Goal: Task Accomplishment & Management: Manage account settings

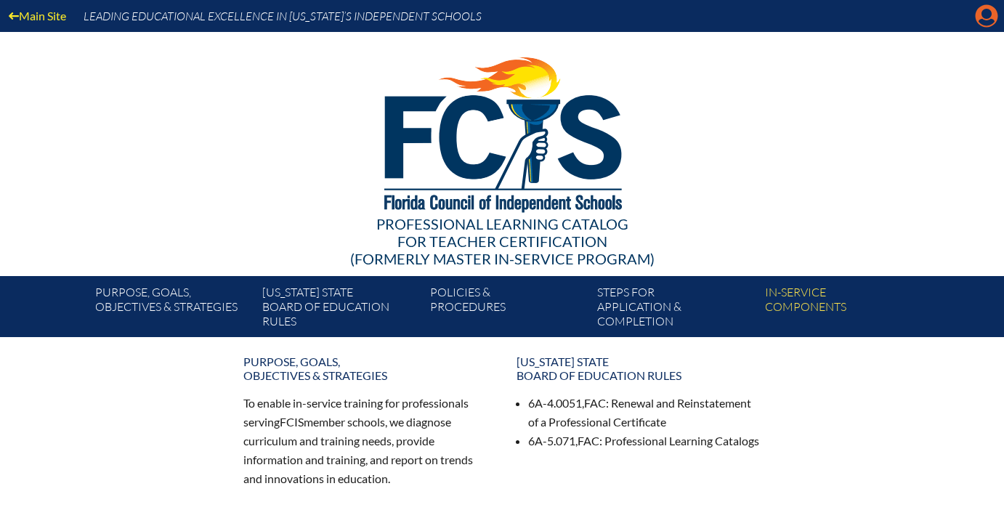
click at [985, 11] on icon "Manage account" at bounding box center [986, 15] width 23 height 23
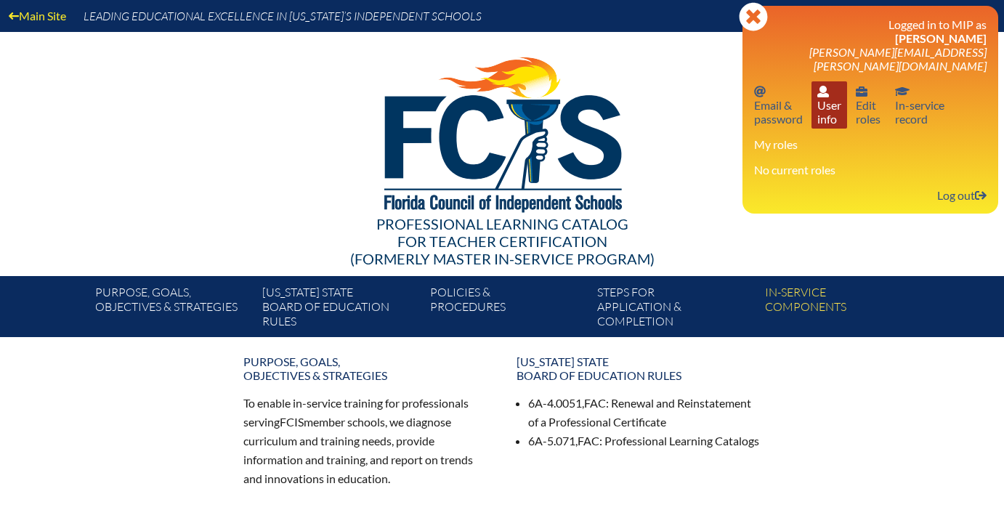
click at [821, 86] on link "User info User info" at bounding box center [830, 104] width 36 height 47
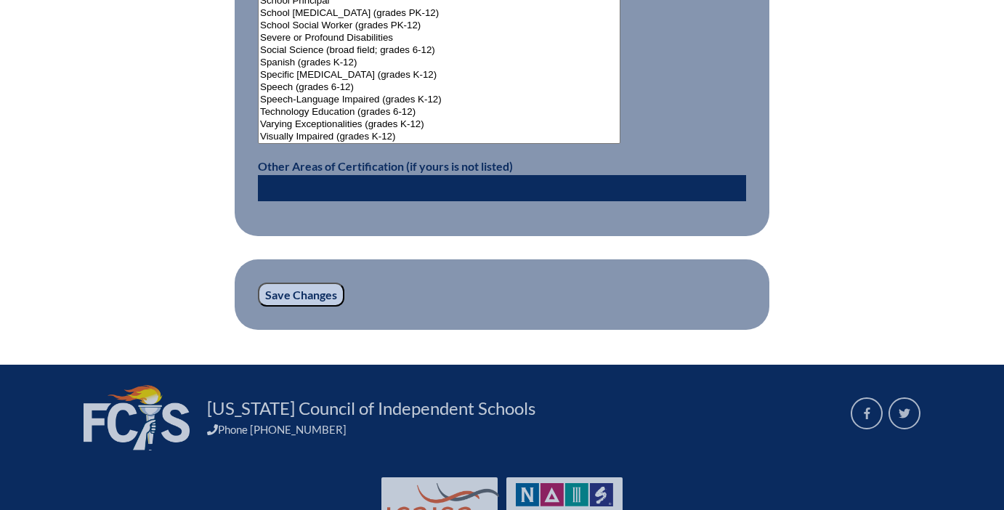
scroll to position [2051, 0]
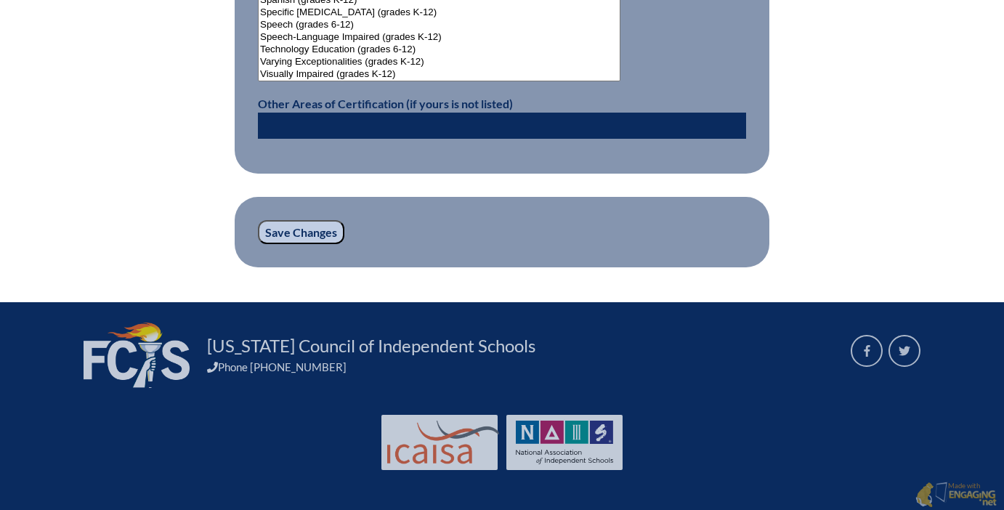
click at [323, 229] on input "Save Changes" at bounding box center [301, 232] width 86 height 25
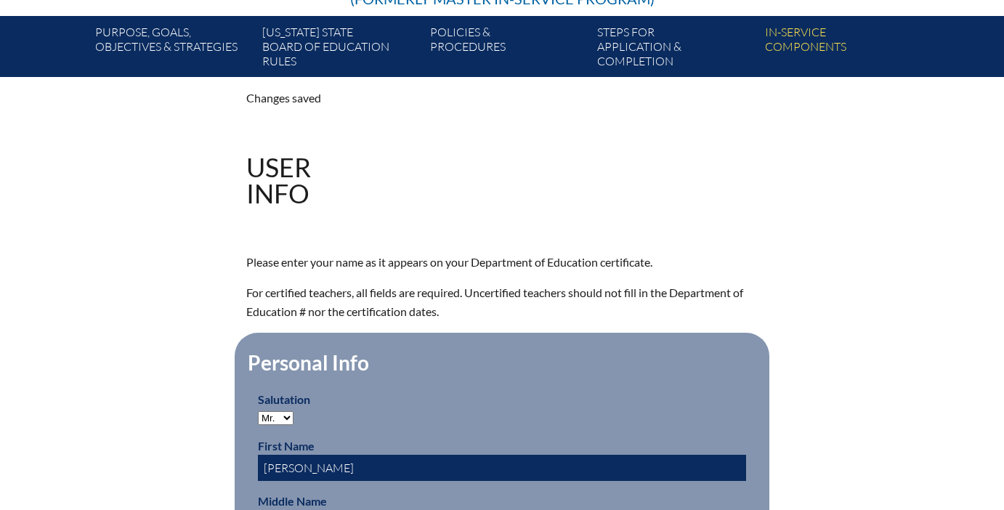
scroll to position [280, 0]
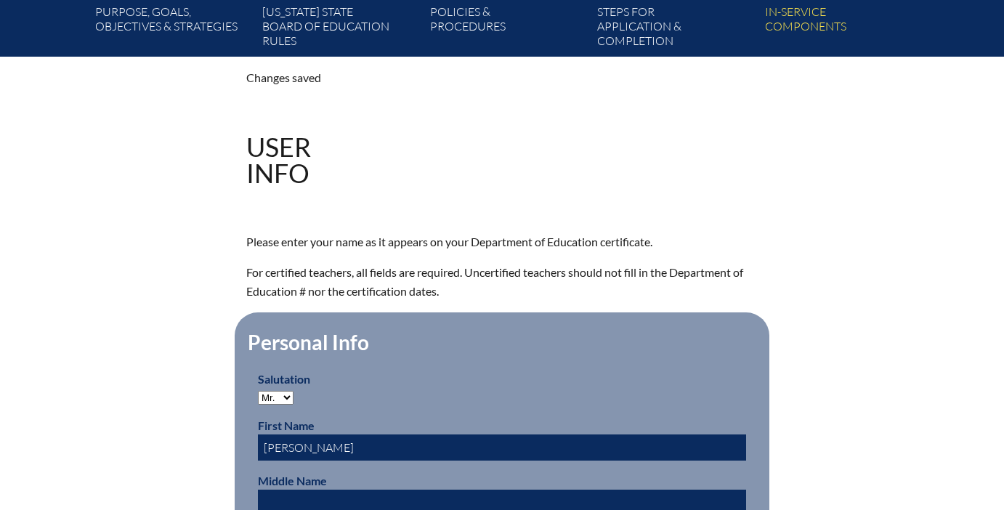
click at [278, 398] on select "Mr. Mrs. Ms. Dr. Rev." at bounding box center [276, 398] width 36 height 14
select select "Mrs."
click at [258, 391] on select "Mr. Mrs. Ms. Dr. Rev." at bounding box center [276, 398] width 36 height 14
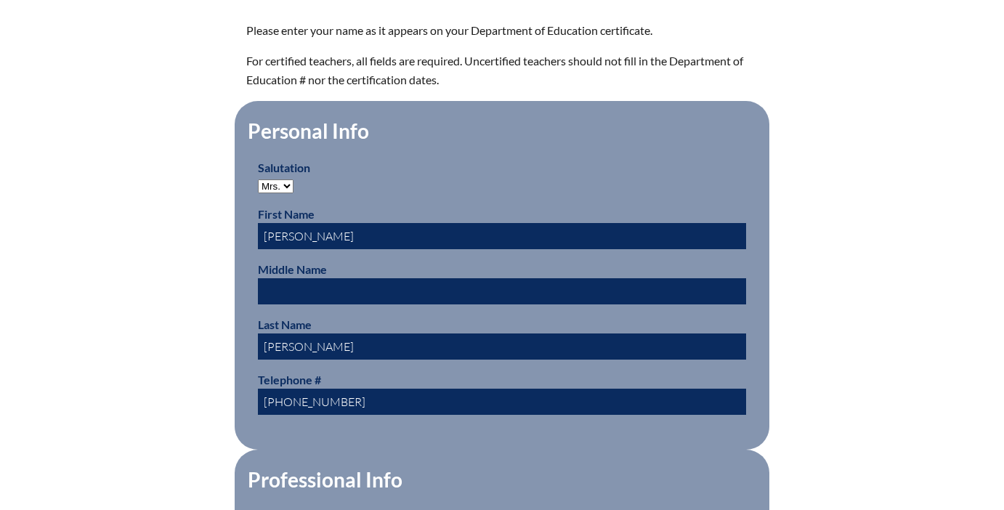
scroll to position [506, 0]
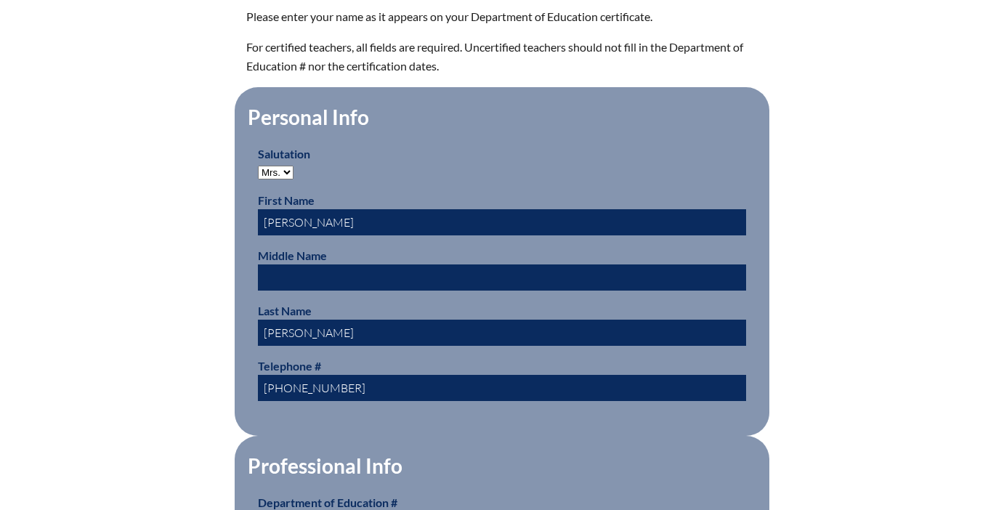
click at [304, 272] on input "text" at bounding box center [502, 277] width 488 height 26
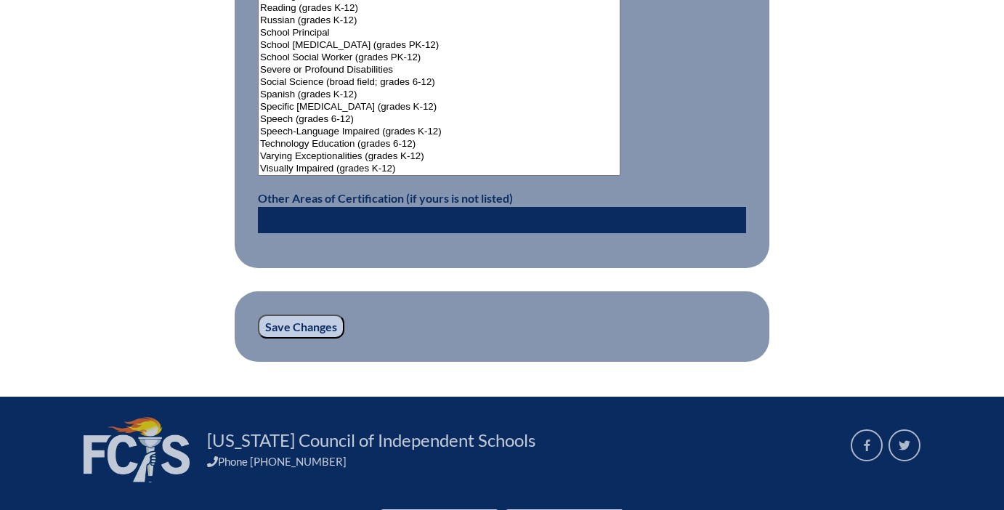
scroll to position [1989, 0]
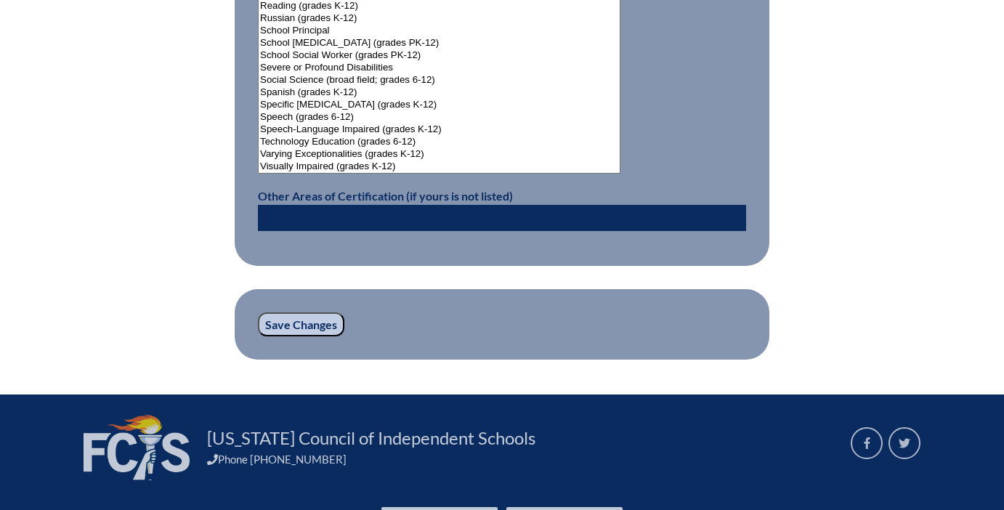
type input "Faith"
click at [317, 325] on input "Save Changes" at bounding box center [301, 324] width 86 height 25
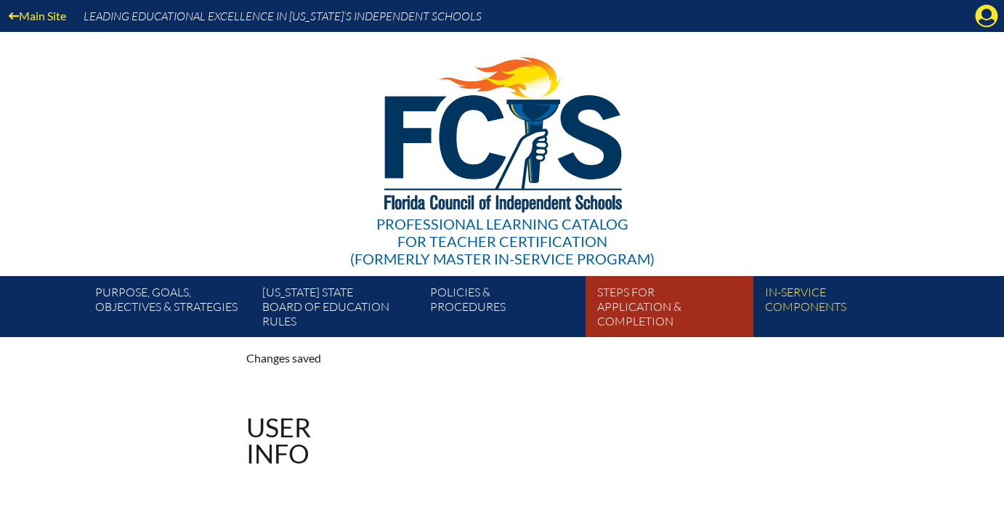
click at [649, 306] on link "Steps for application & completion" at bounding box center [674, 309] width 167 height 55
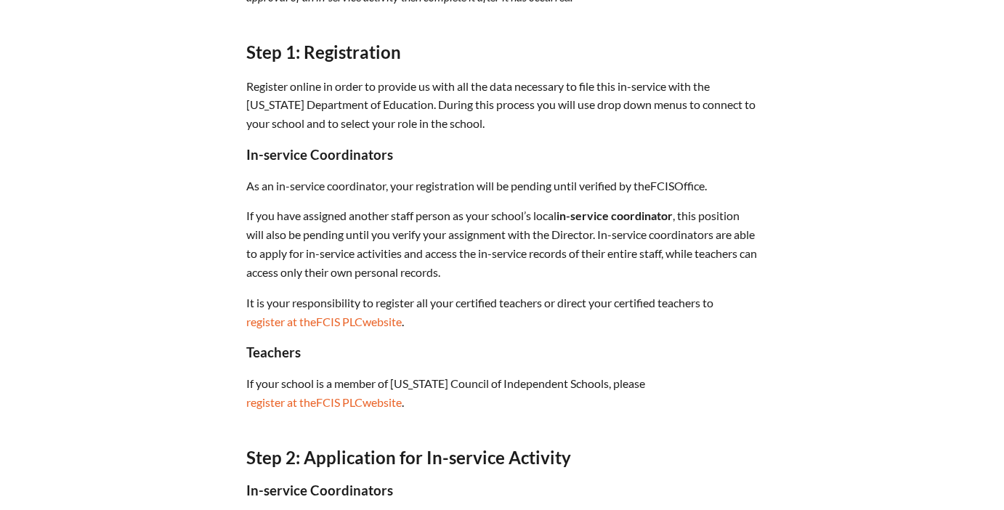
scroll to position [544, 0]
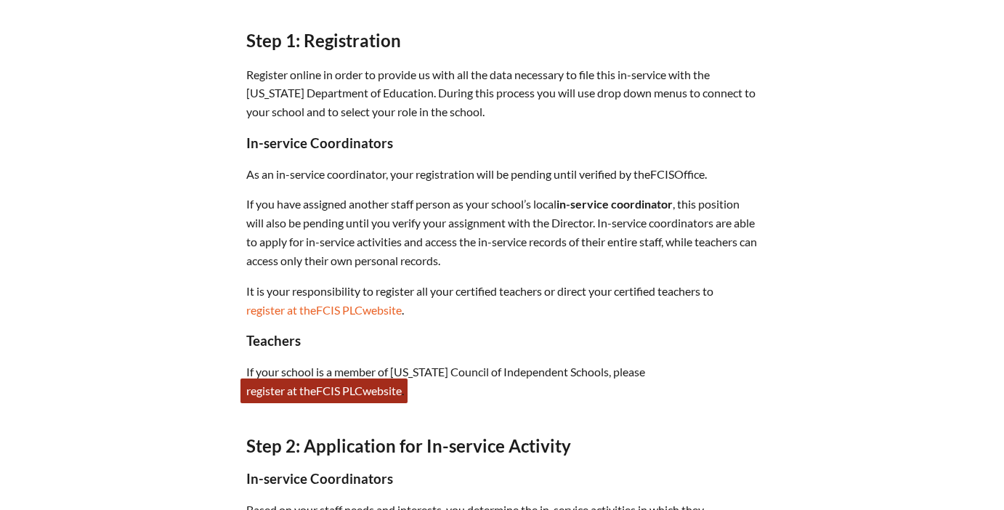
click at [292, 392] on link "register at the FCIS PLC website" at bounding box center [323, 391] width 167 height 25
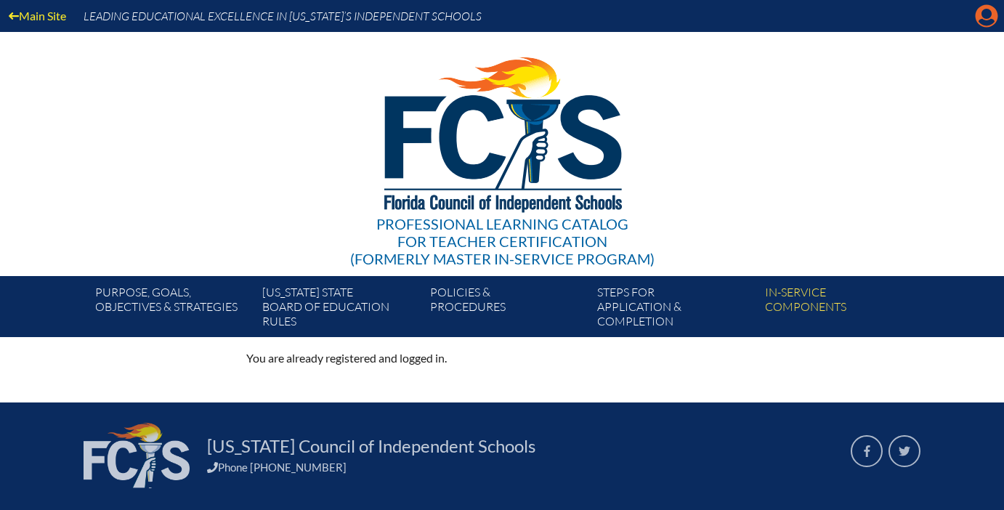
click at [987, 12] on icon "Manage account" at bounding box center [986, 15] width 23 height 23
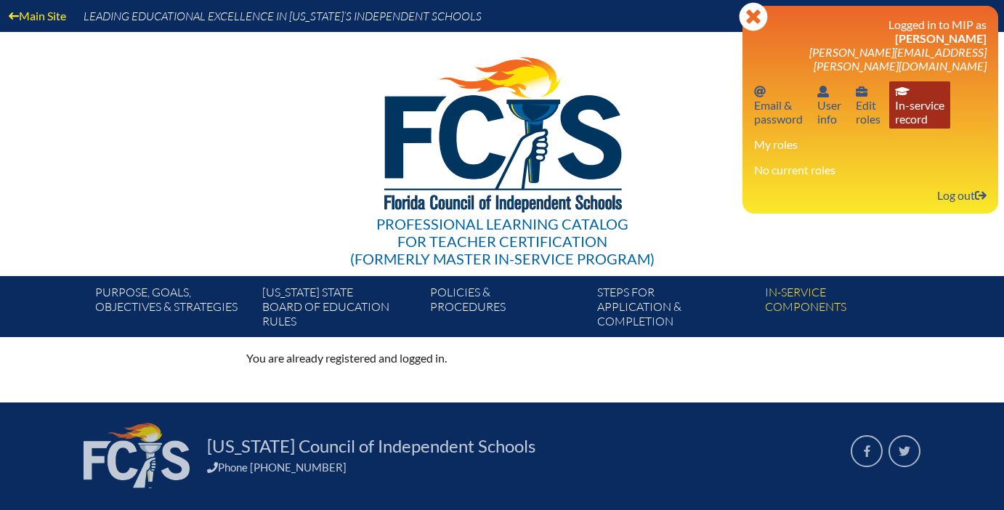
click at [904, 95] on link "In-service record In-service record" at bounding box center [919, 104] width 61 height 47
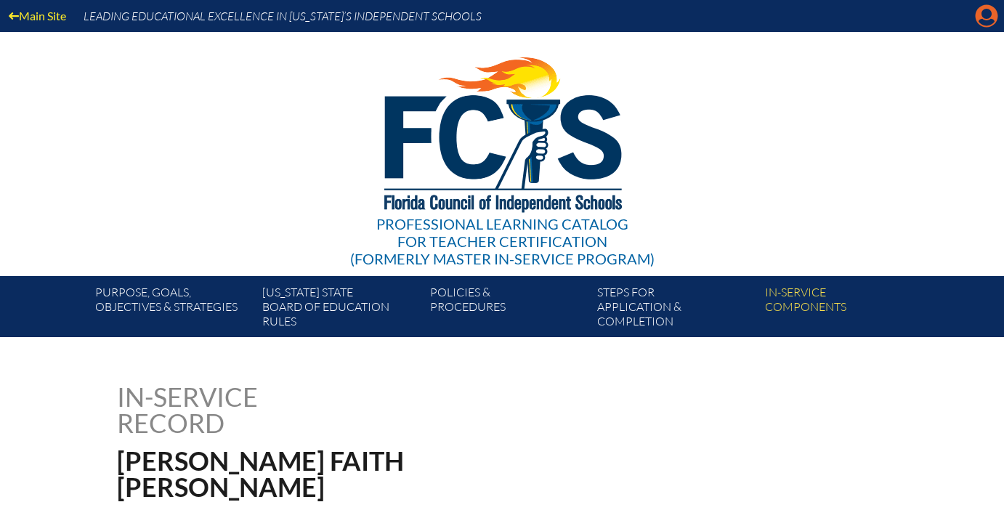
click at [983, 19] on icon at bounding box center [987, 16] width 23 height 23
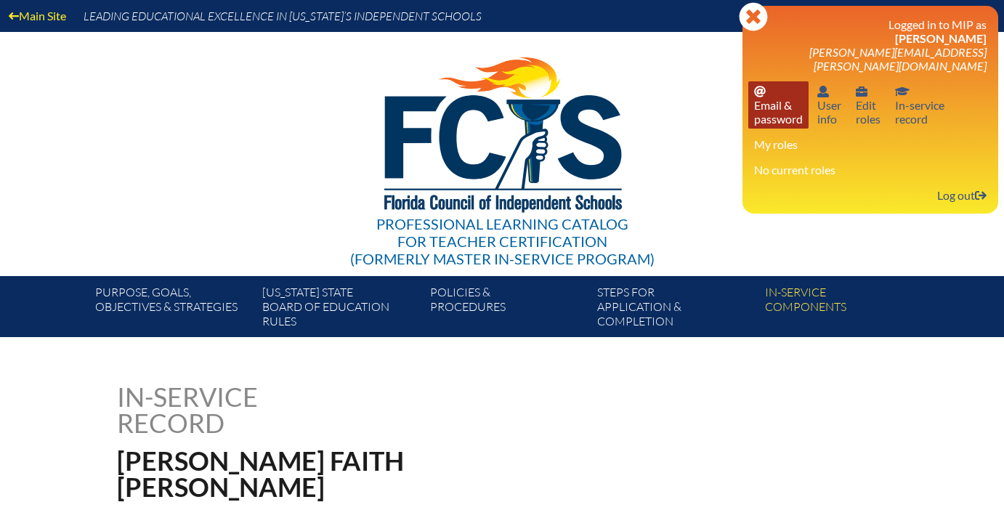
click at [793, 95] on link "Email password Email & password" at bounding box center [778, 104] width 60 height 47
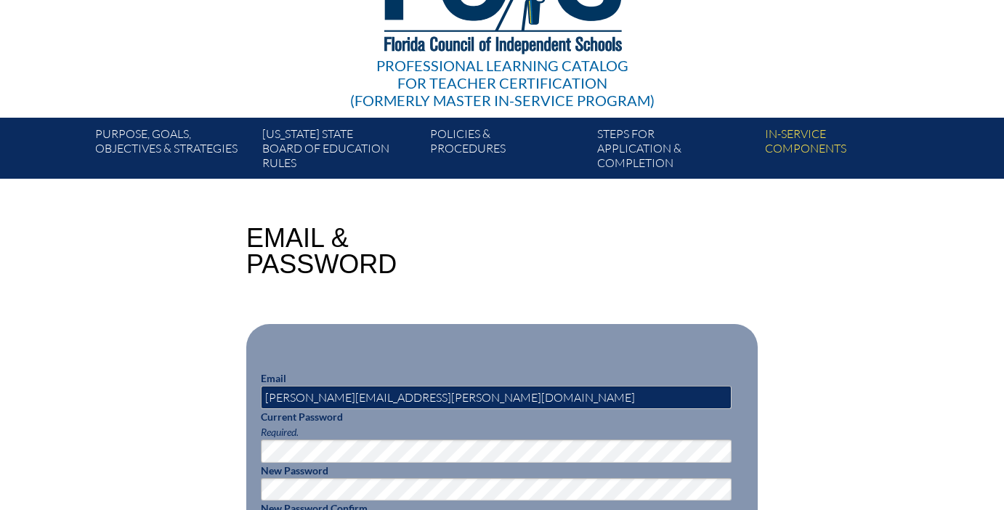
scroll to position [117, 0]
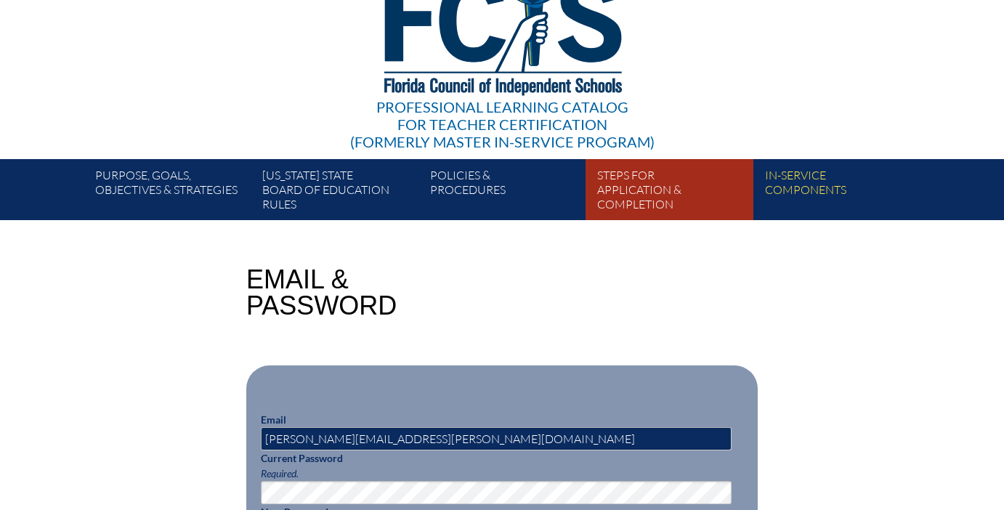
click at [622, 181] on link "Steps for application & completion" at bounding box center [674, 192] width 167 height 55
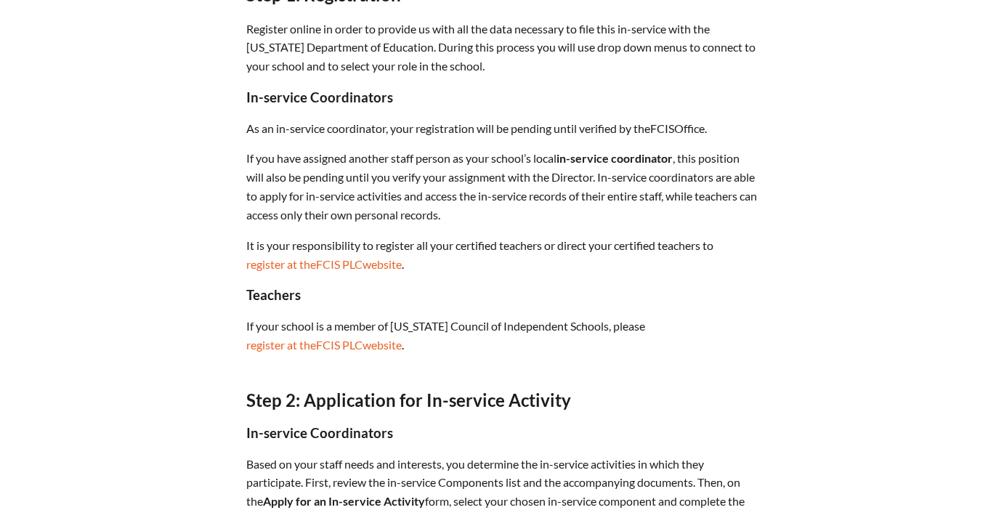
scroll to position [591, 0]
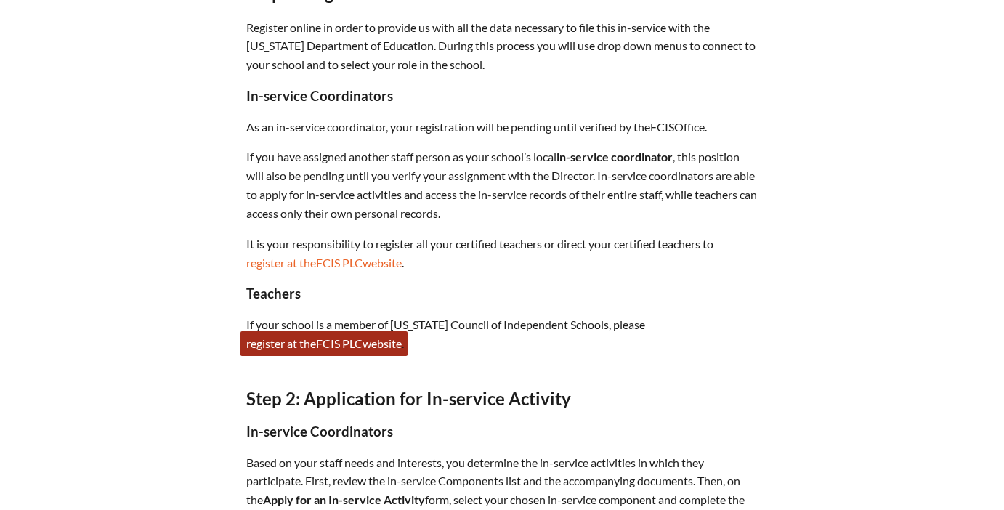
click at [371, 344] on link "register at the FCIS PLC website" at bounding box center [323, 343] width 167 height 25
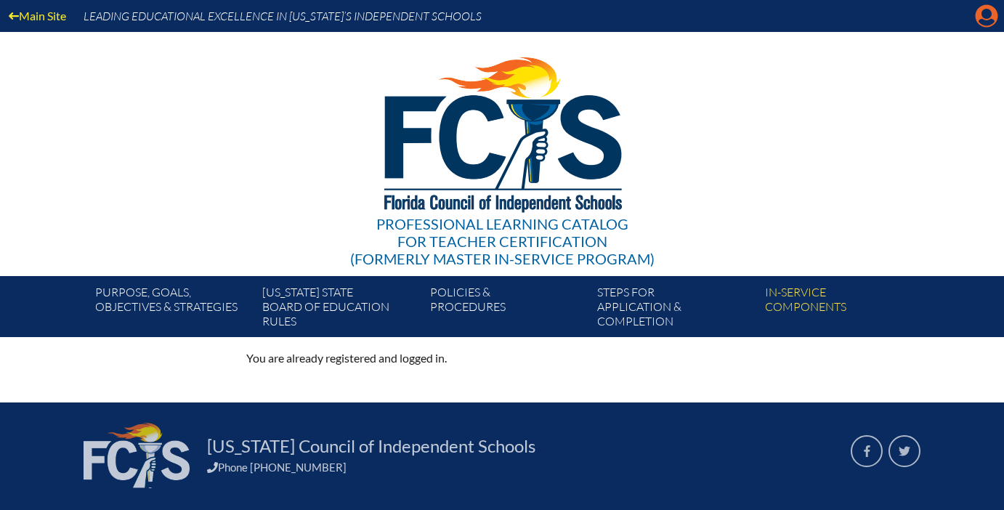
click at [985, 12] on icon "Manage account" at bounding box center [986, 15] width 23 height 23
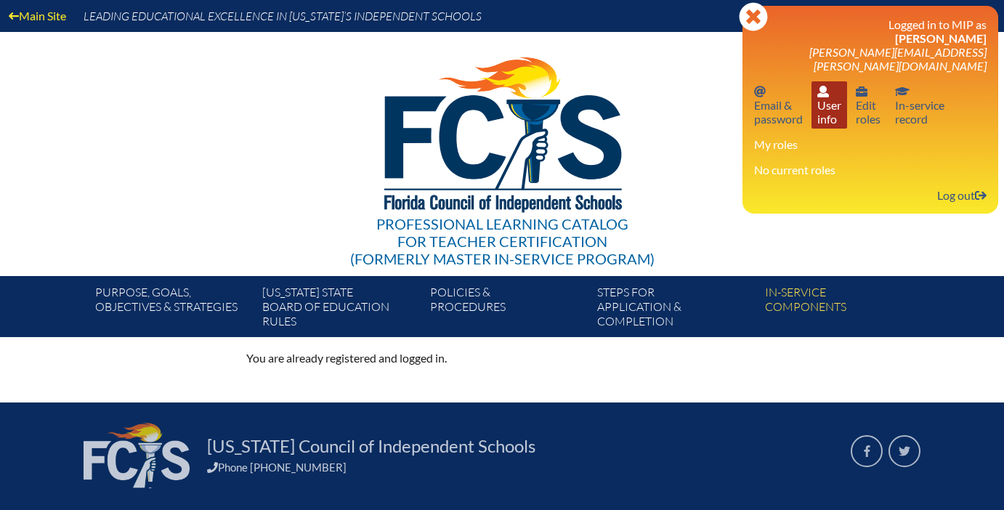
click at [828, 97] on link "User info User info" at bounding box center [830, 104] width 36 height 47
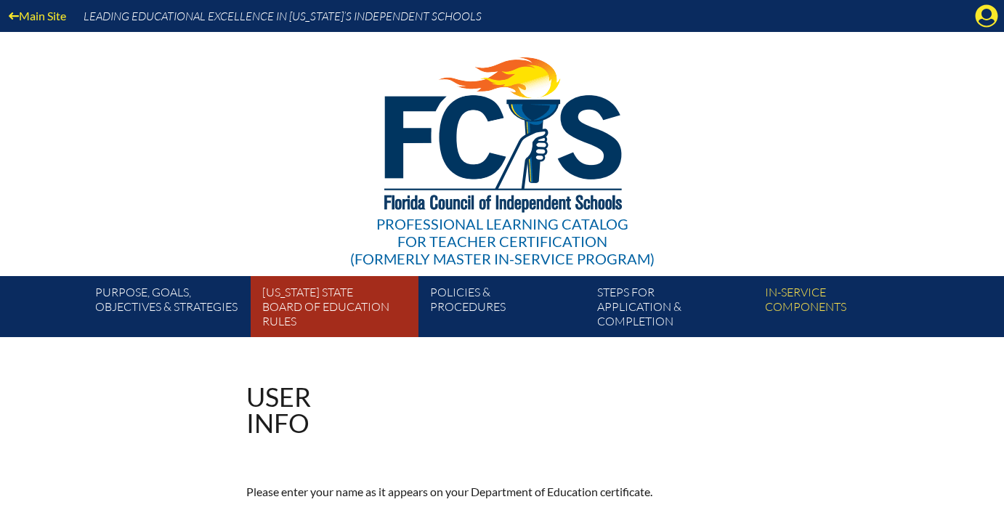
click at [299, 310] on link "Florida State Board of Education rules" at bounding box center [339, 309] width 167 height 55
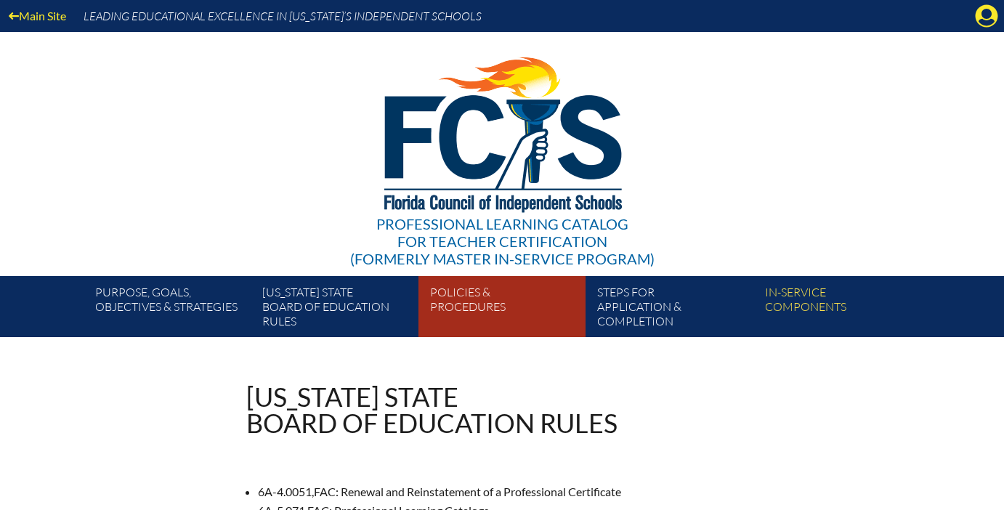
click at [474, 289] on link "Policies & Procedures" at bounding box center [507, 309] width 167 height 55
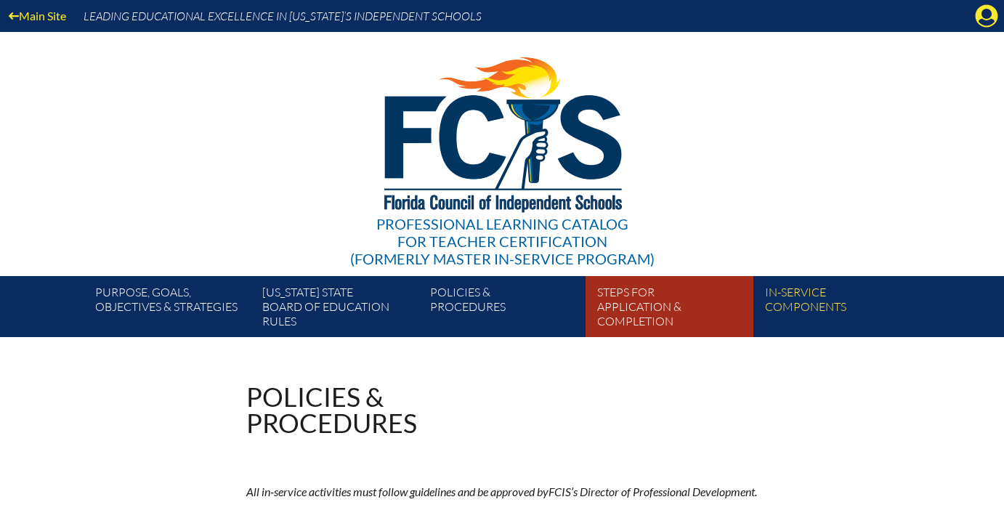
click at [627, 314] on link "Steps for application & completion" at bounding box center [674, 309] width 167 height 55
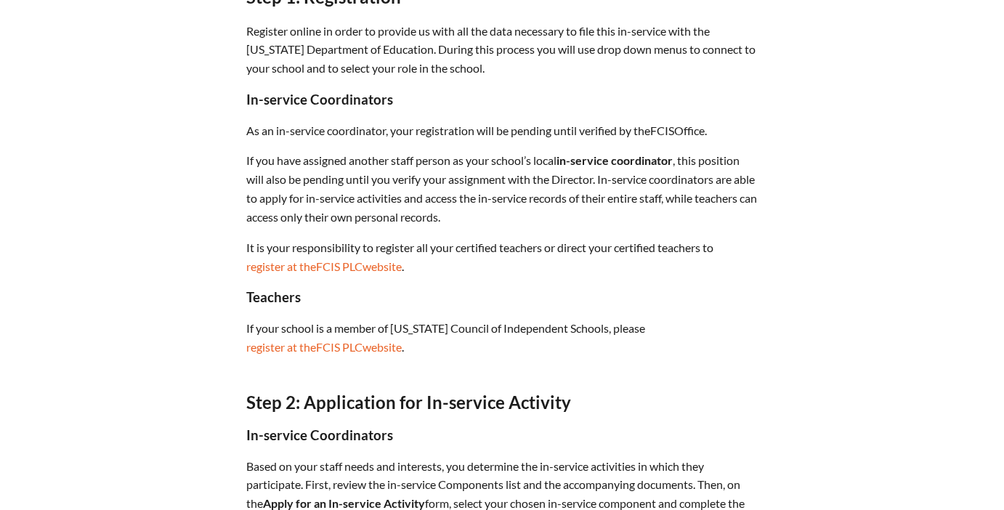
scroll to position [591, 0]
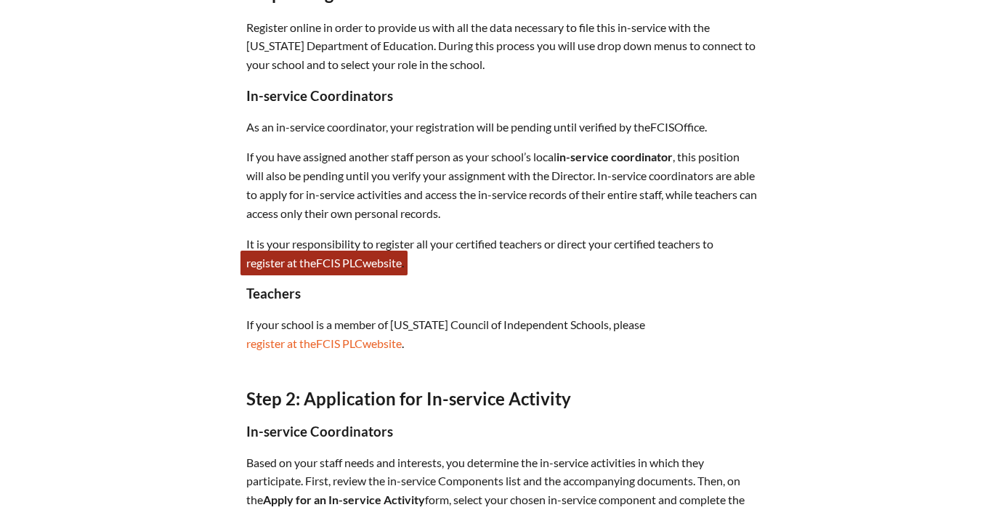
click at [339, 256] on span "FCIS" at bounding box center [328, 263] width 24 height 14
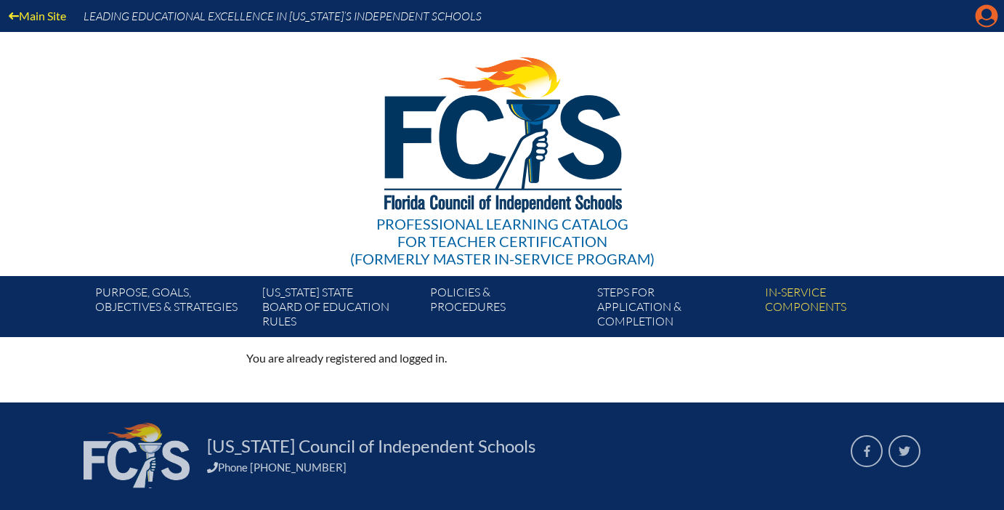
click at [987, 20] on icon "Manage account" at bounding box center [986, 15] width 23 height 23
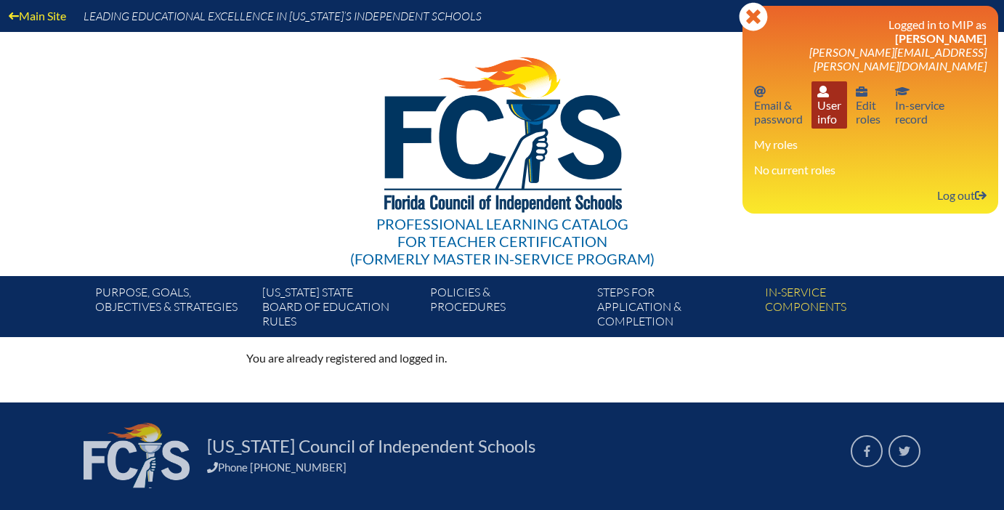
click at [838, 96] on link "User info User info" at bounding box center [830, 104] width 36 height 47
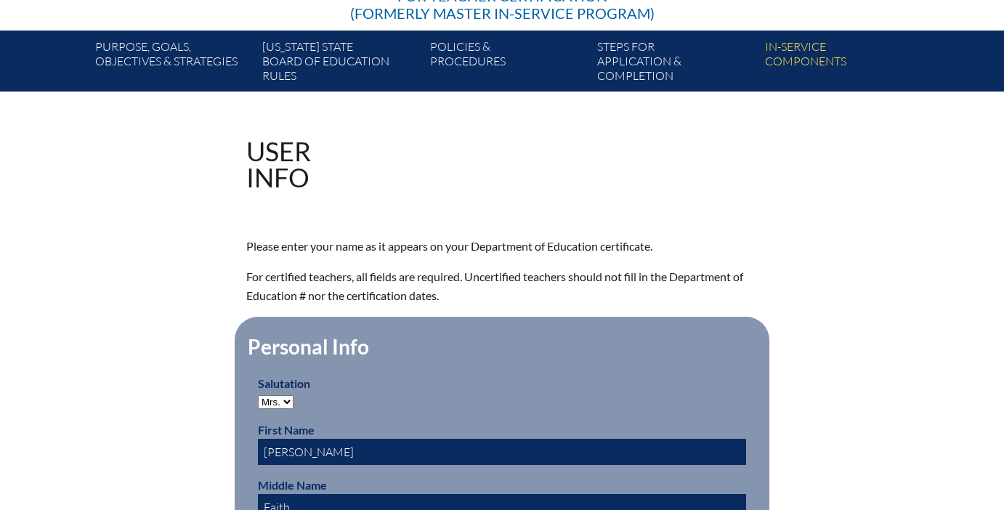
scroll to position [249, 0]
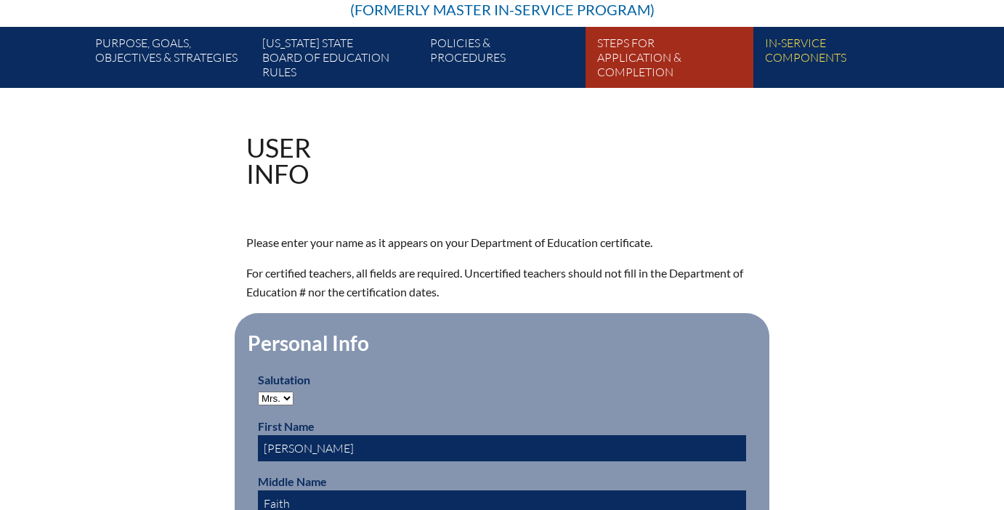
click at [628, 67] on link "Steps for application & completion" at bounding box center [674, 60] width 167 height 55
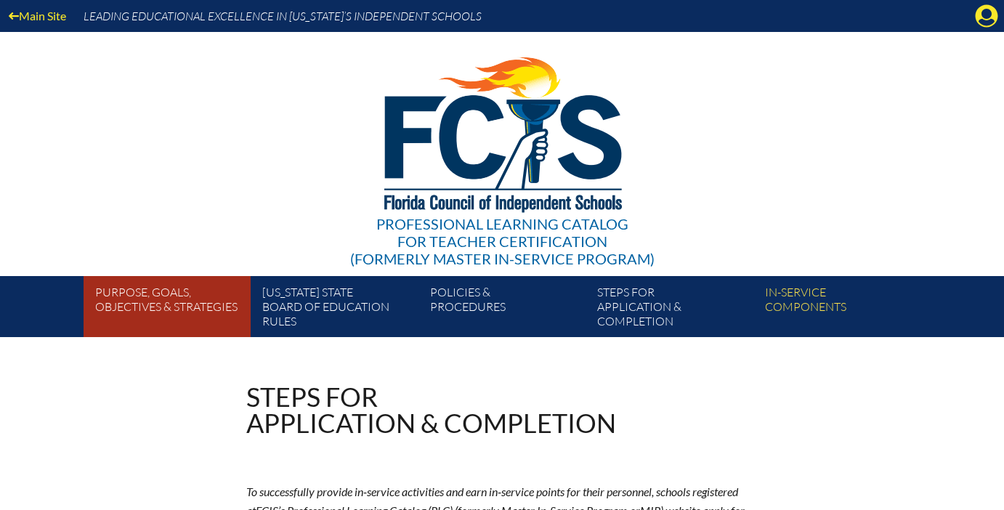
click at [185, 306] on link "Purpose, goals, objectives & strategies" at bounding box center [172, 309] width 167 height 55
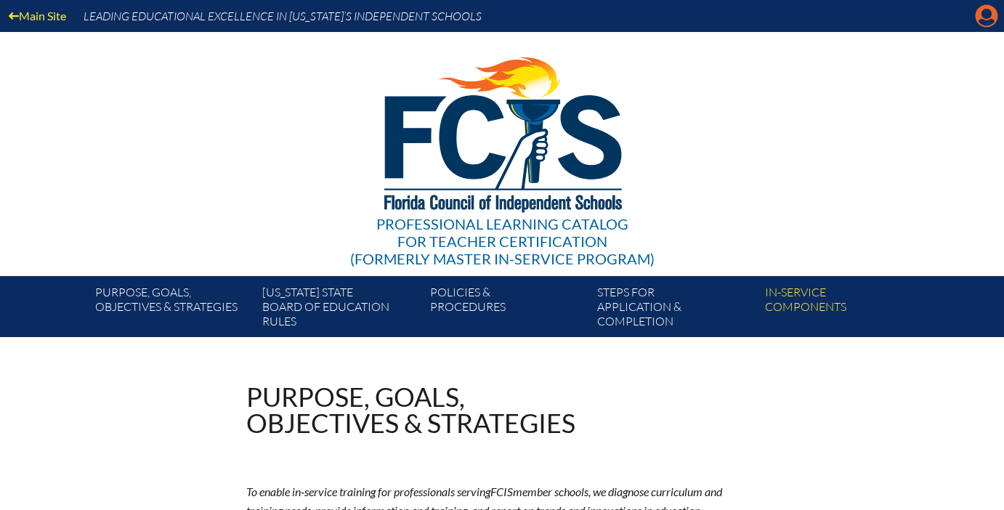
click at [982, 16] on icon "Manage account" at bounding box center [986, 15] width 23 height 23
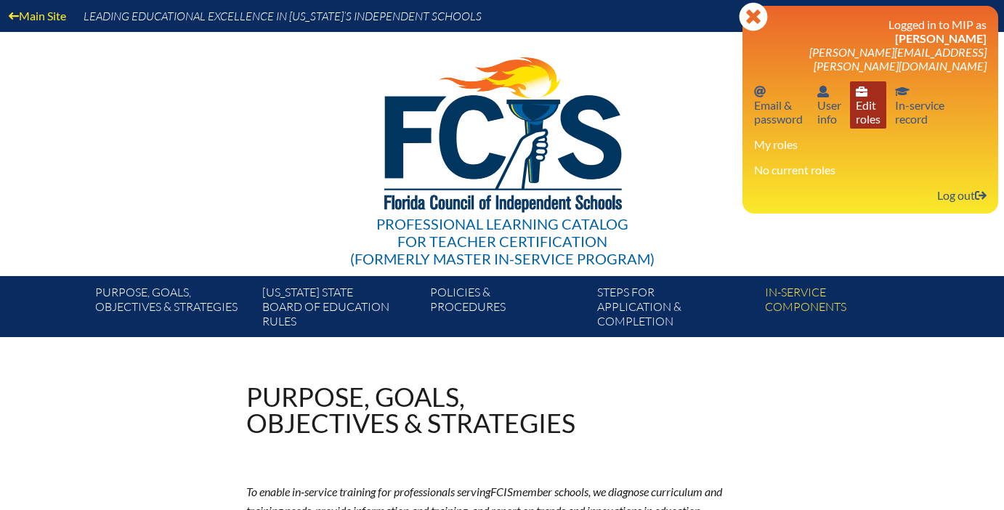
click at [862, 101] on link "User info Edit roles" at bounding box center [868, 104] width 36 height 47
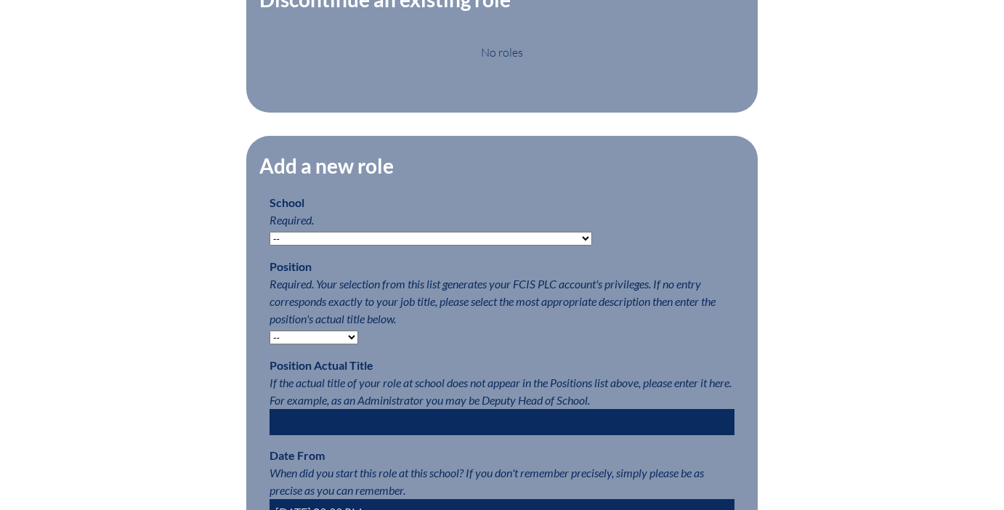
scroll to position [575, 0]
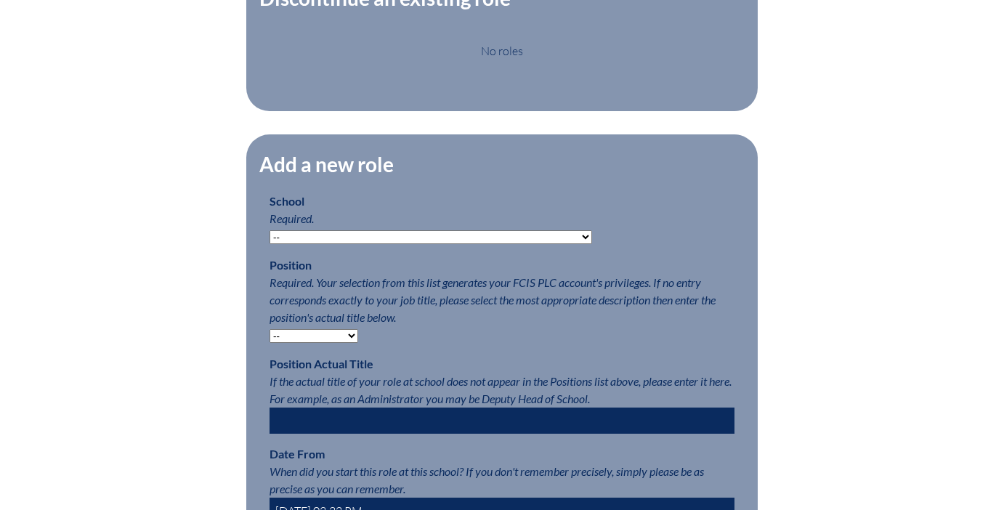
click at [480, 236] on select "-- Autism Inspired Academy Academy at Ocean Reef Academy at the Lakes Academy P…" at bounding box center [431, 237] width 323 height 14
select select "20332"
click at [270, 230] on select "-- Autism Inspired Academy Academy at Ocean Reef Academy at the Lakes Academy P…" at bounding box center [431, 237] width 323 height 14
click at [304, 334] on select "-- Teacher PLC Coordinator Head of School Administrator" at bounding box center [314, 336] width 89 height 14
select select "15563"
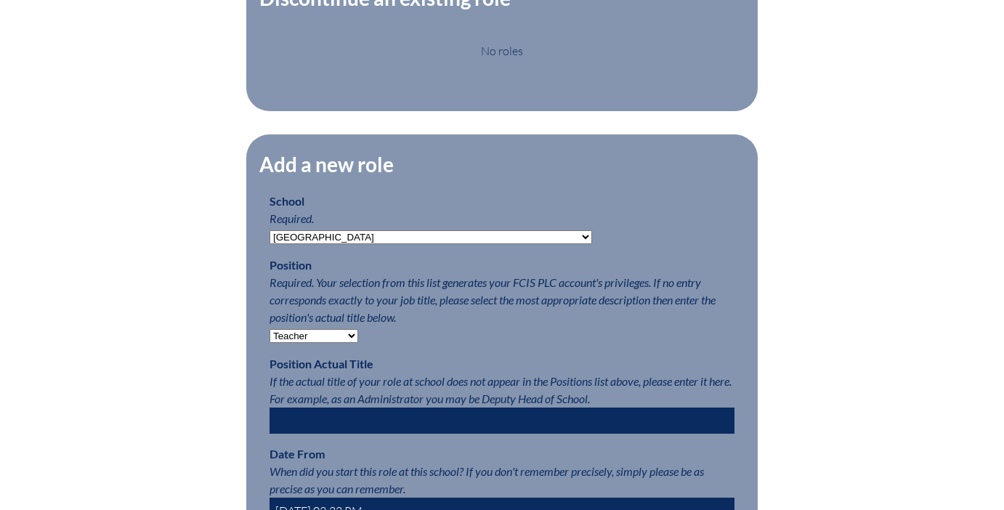
click at [270, 329] on select "-- Teacher PLC Coordinator Head of School Administrator" at bounding box center [314, 336] width 89 height 14
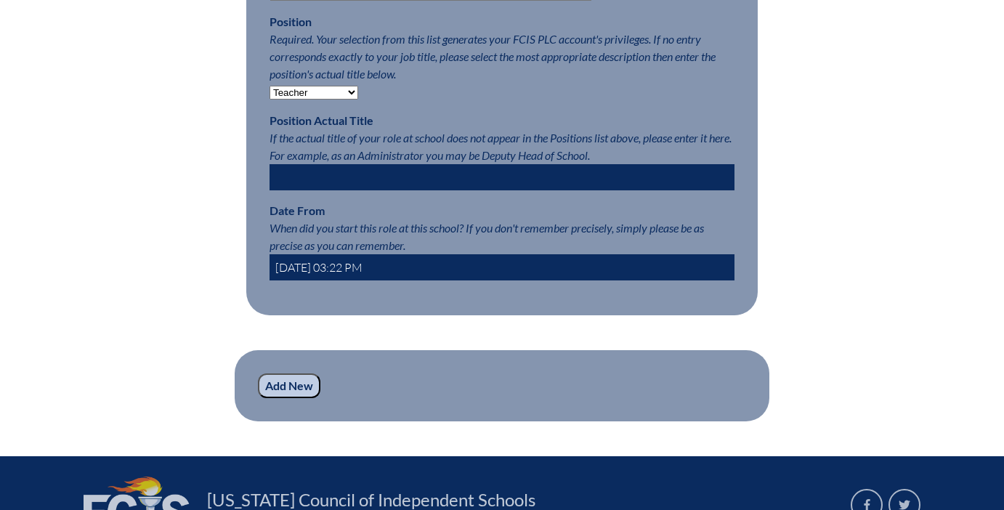
scroll to position [817, 0]
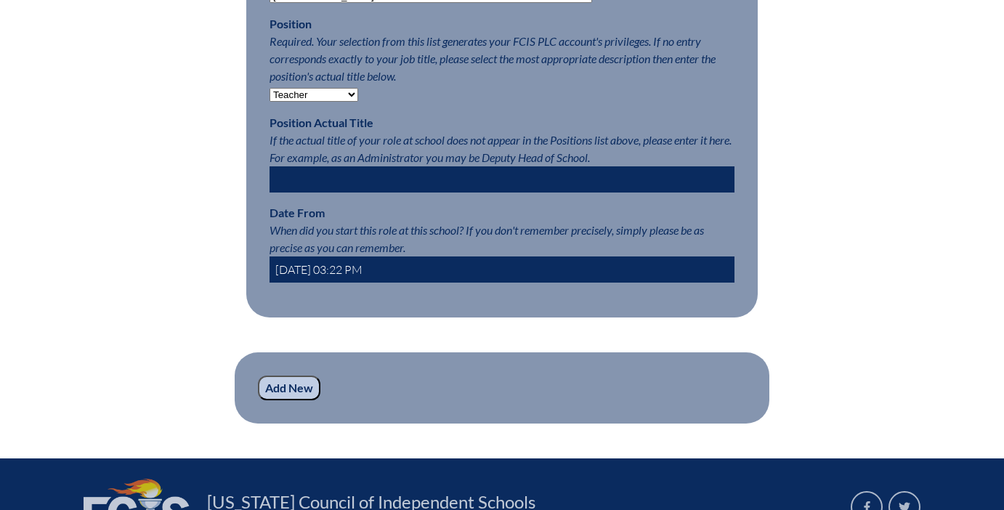
click at [337, 268] on input "2025-09-11 03:22 PM" at bounding box center [502, 269] width 465 height 26
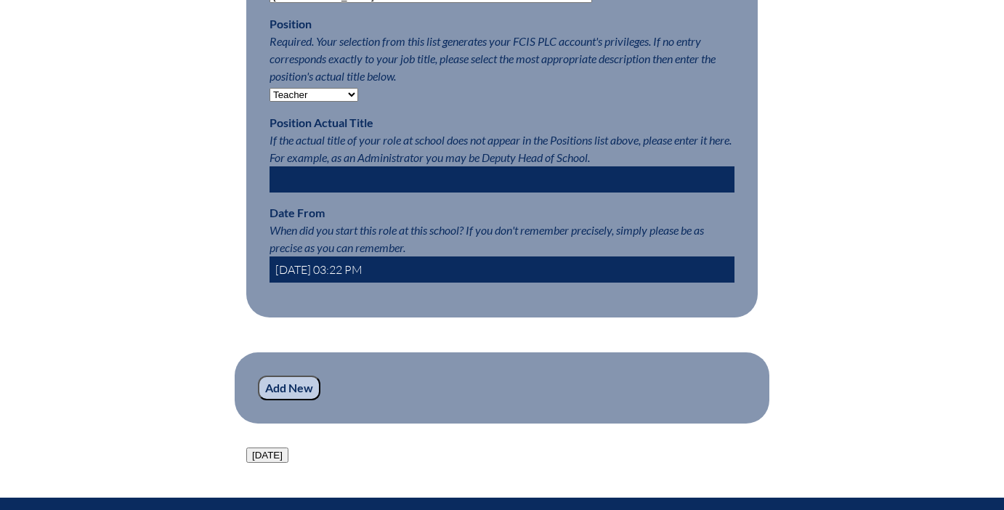
type input "2025-08-04 03:22 PM"
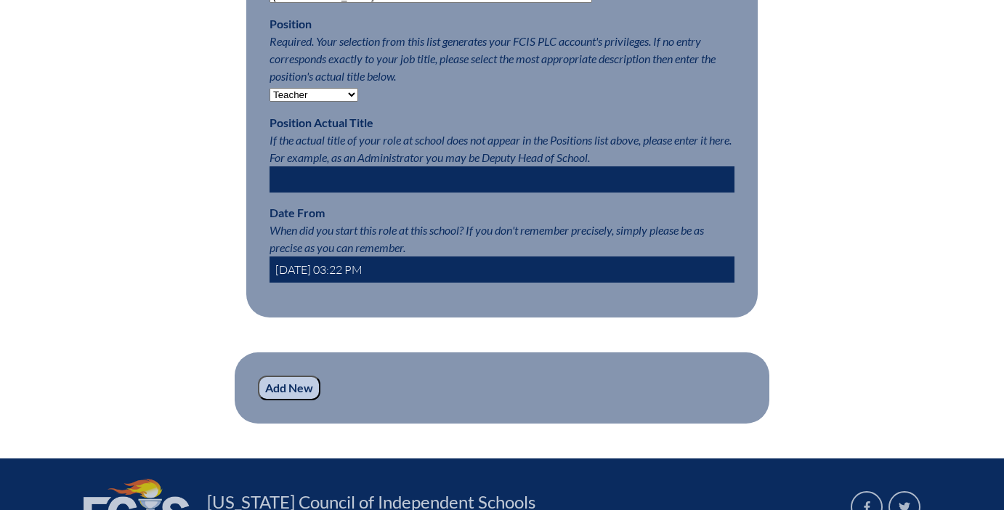
click at [303, 384] on input "Add New" at bounding box center [289, 388] width 62 height 25
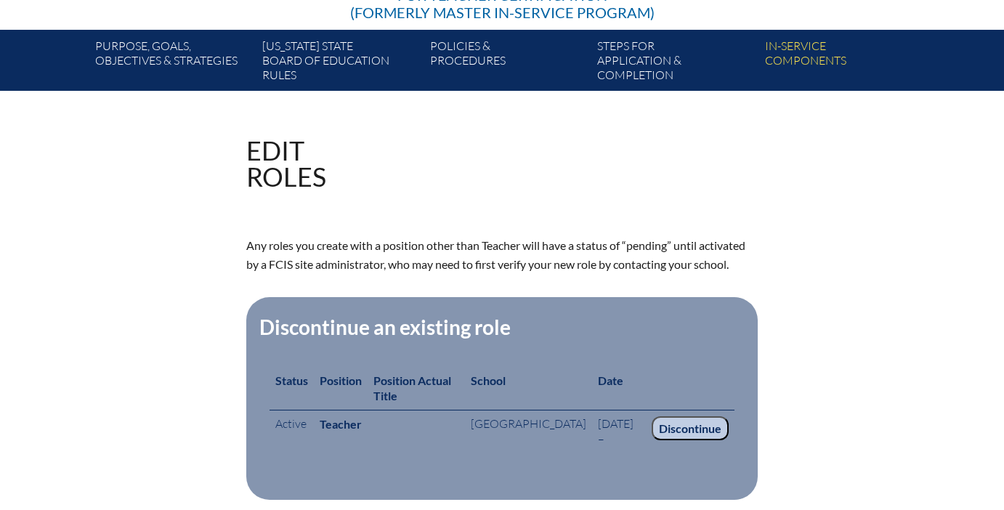
scroll to position [257, 0]
